Goal: Transaction & Acquisition: Purchase product/service

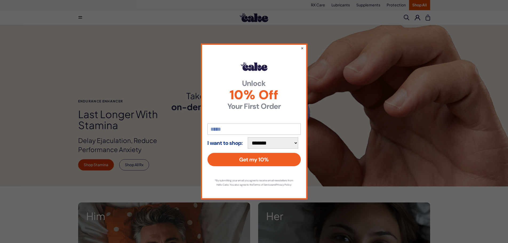
click at [17, 92] on div "**********" at bounding box center [254, 121] width 508 height 243
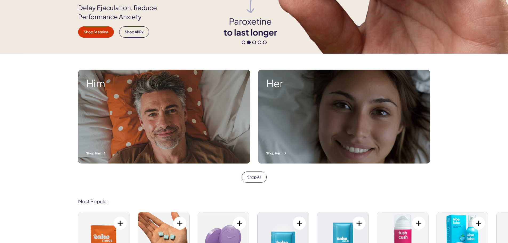
scroll to position [133, 0]
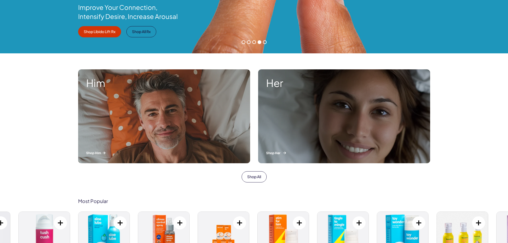
click at [279, 153] on p "Shop Her" at bounding box center [344, 153] width 156 height 5
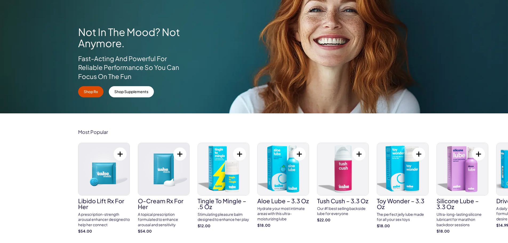
scroll to position [80, 0]
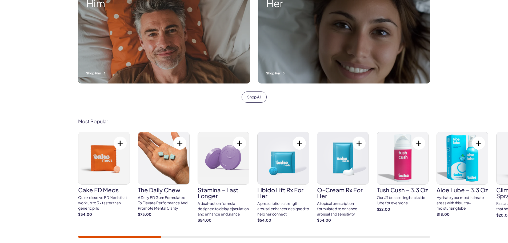
scroll to position [213, 0]
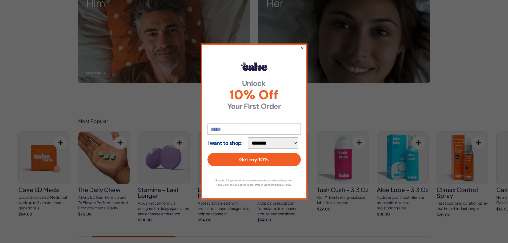
click at [302, 46] on button "×" at bounding box center [301, 48] width 3 height 6
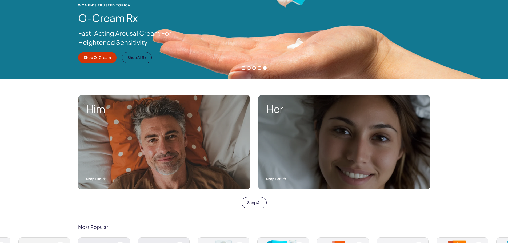
scroll to position [107, 0]
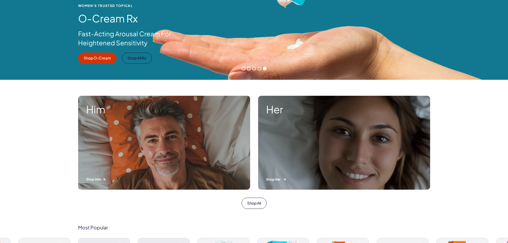
click at [271, 180] on p "Shop Her" at bounding box center [344, 179] width 156 height 5
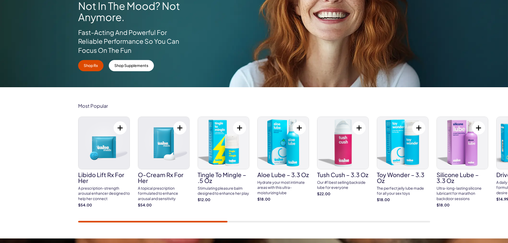
scroll to position [106, 0]
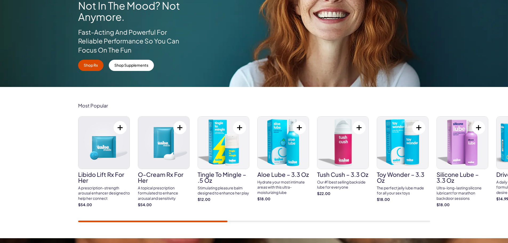
click at [94, 144] on img at bounding box center [103, 142] width 51 height 52
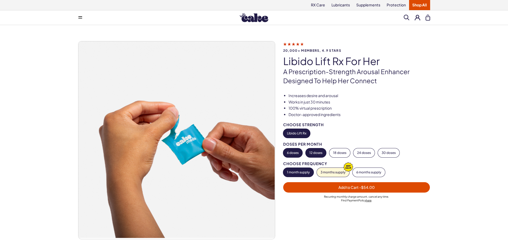
click at [317, 153] on button "12 doses" at bounding box center [315, 152] width 21 height 9
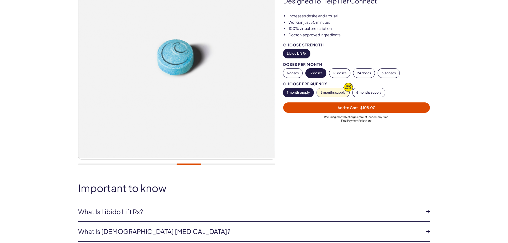
scroll to position [80, 0]
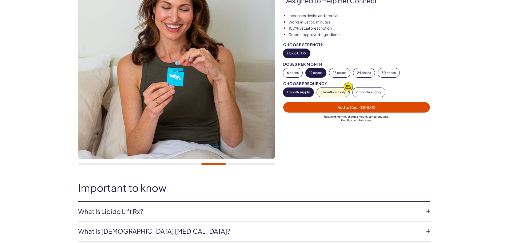
click at [331, 90] on button "3 months supply" at bounding box center [333, 92] width 33 height 9
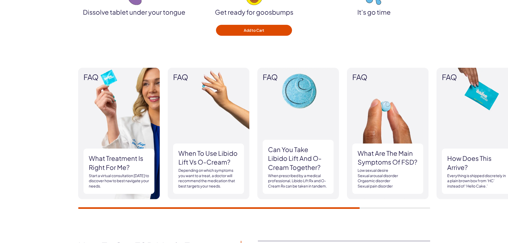
scroll to position [666, 0]
